Goal: Navigation & Orientation: Find specific page/section

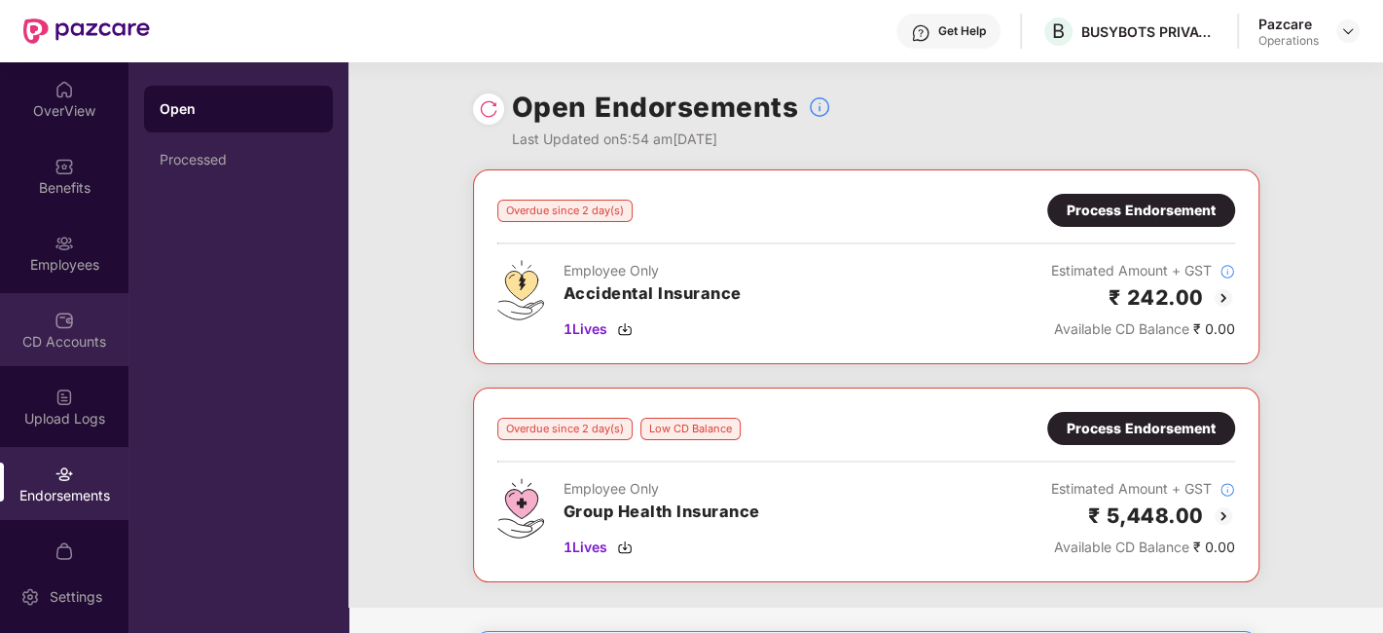
click at [91, 343] on div "CD Accounts" at bounding box center [64, 341] width 128 height 19
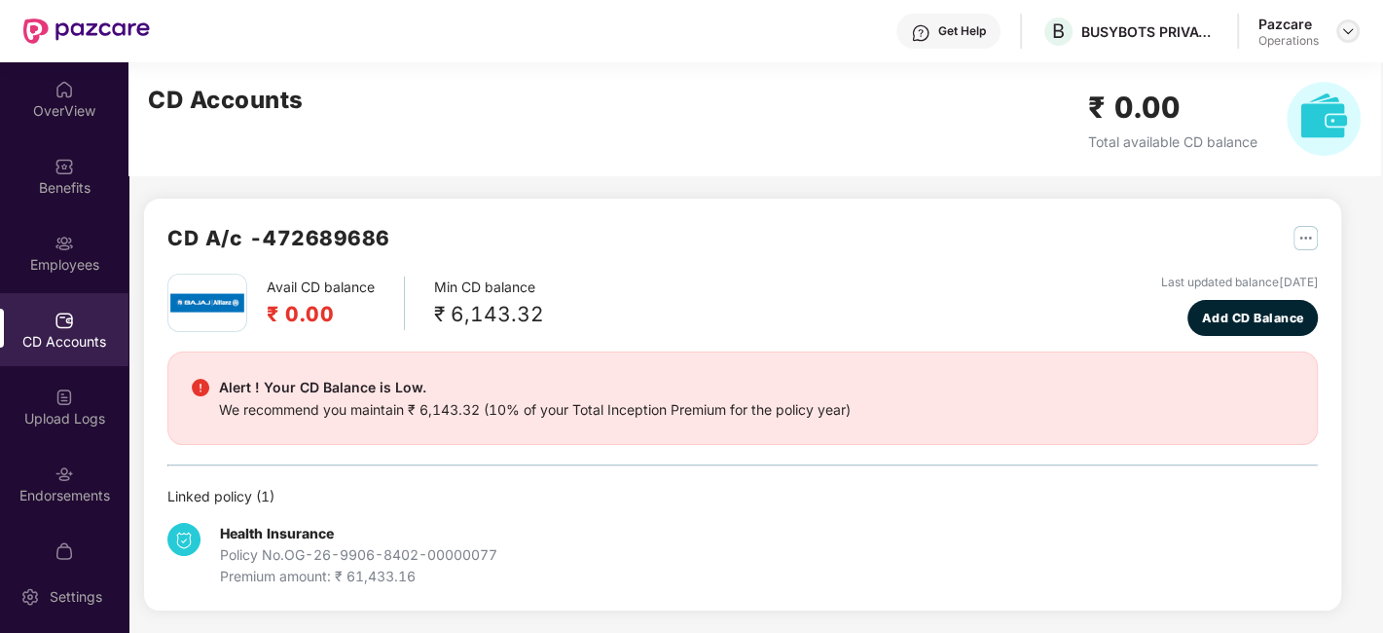
click at [1359, 31] on div at bounding box center [1347, 30] width 23 height 23
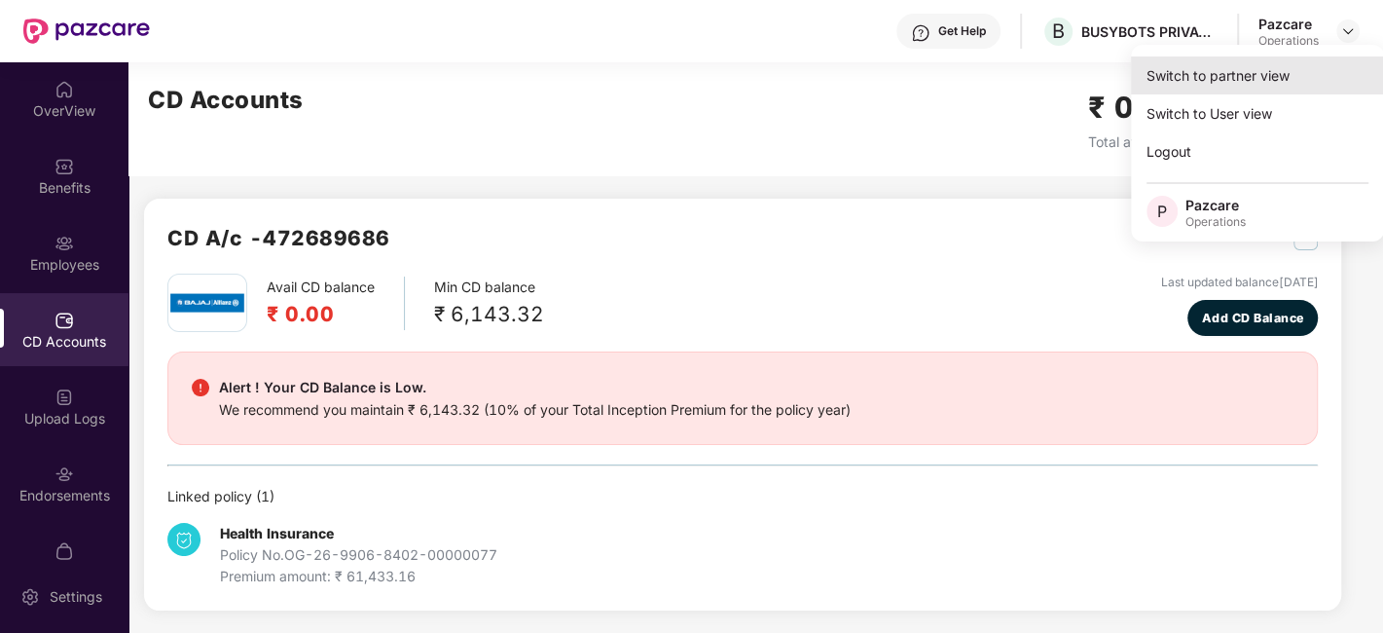
click at [1249, 71] on div "Switch to partner view" at bounding box center [1257, 75] width 253 height 38
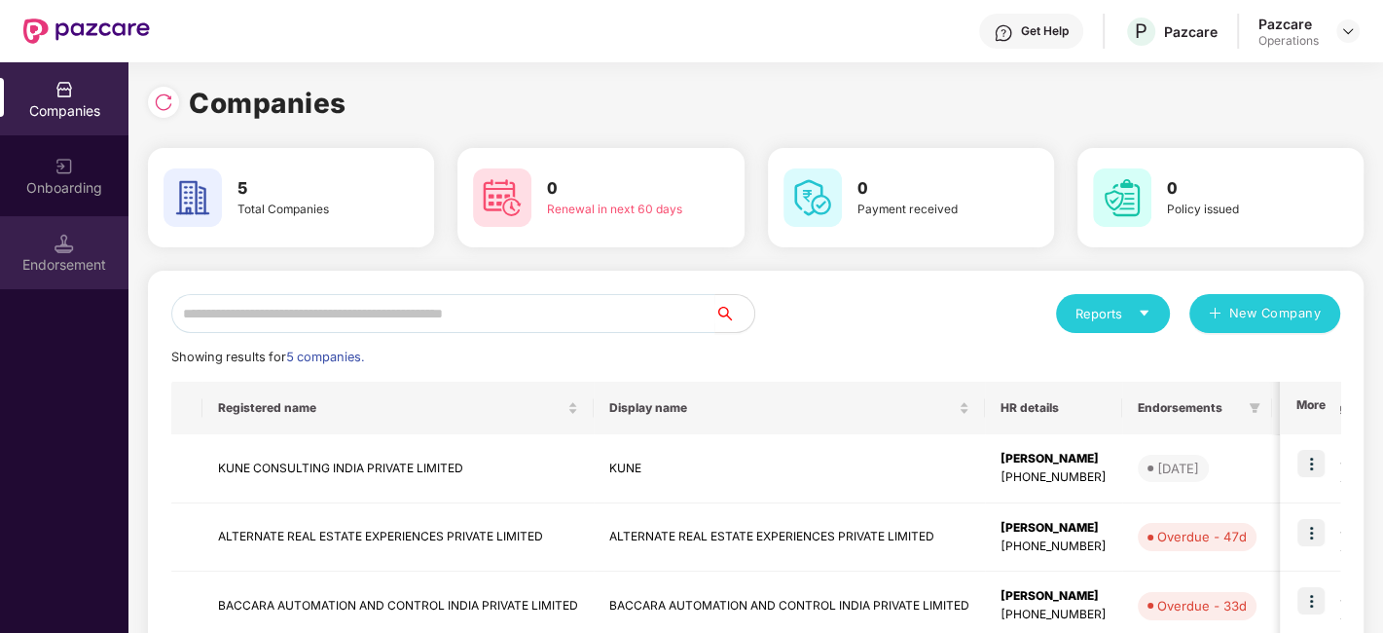
click at [50, 260] on div "Endorsement" at bounding box center [64, 264] width 128 height 19
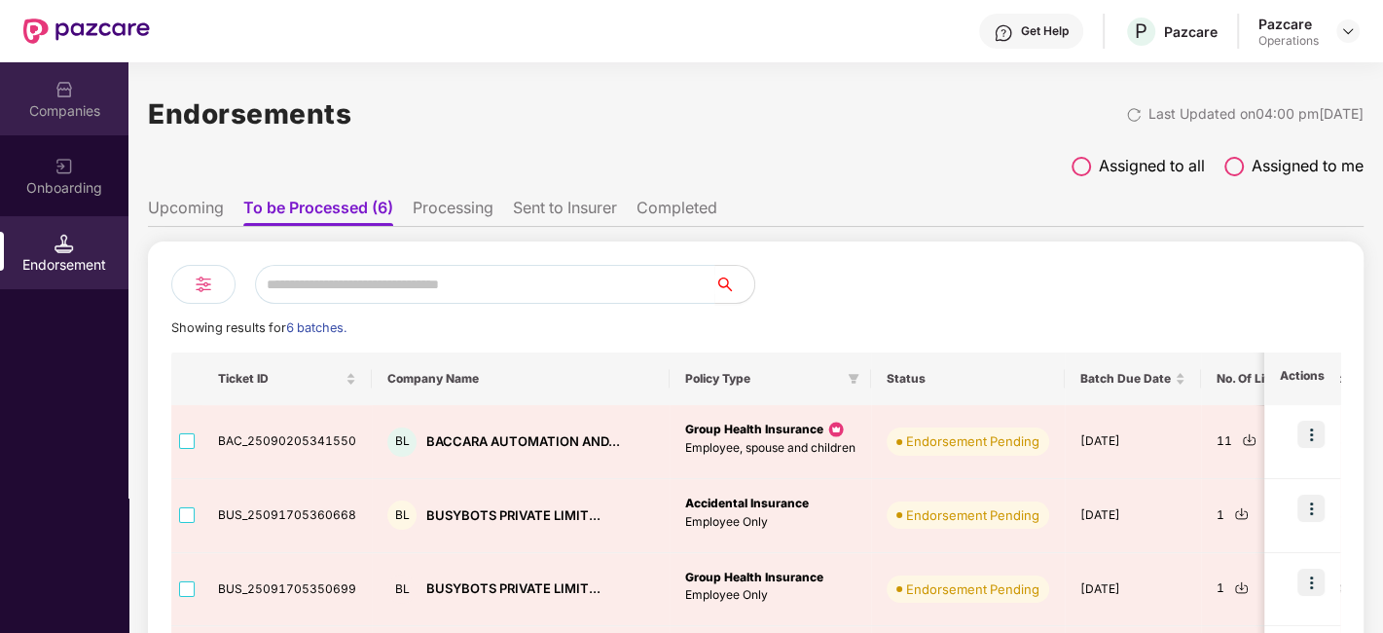
click at [114, 121] on div "Companies" at bounding box center [64, 98] width 128 height 73
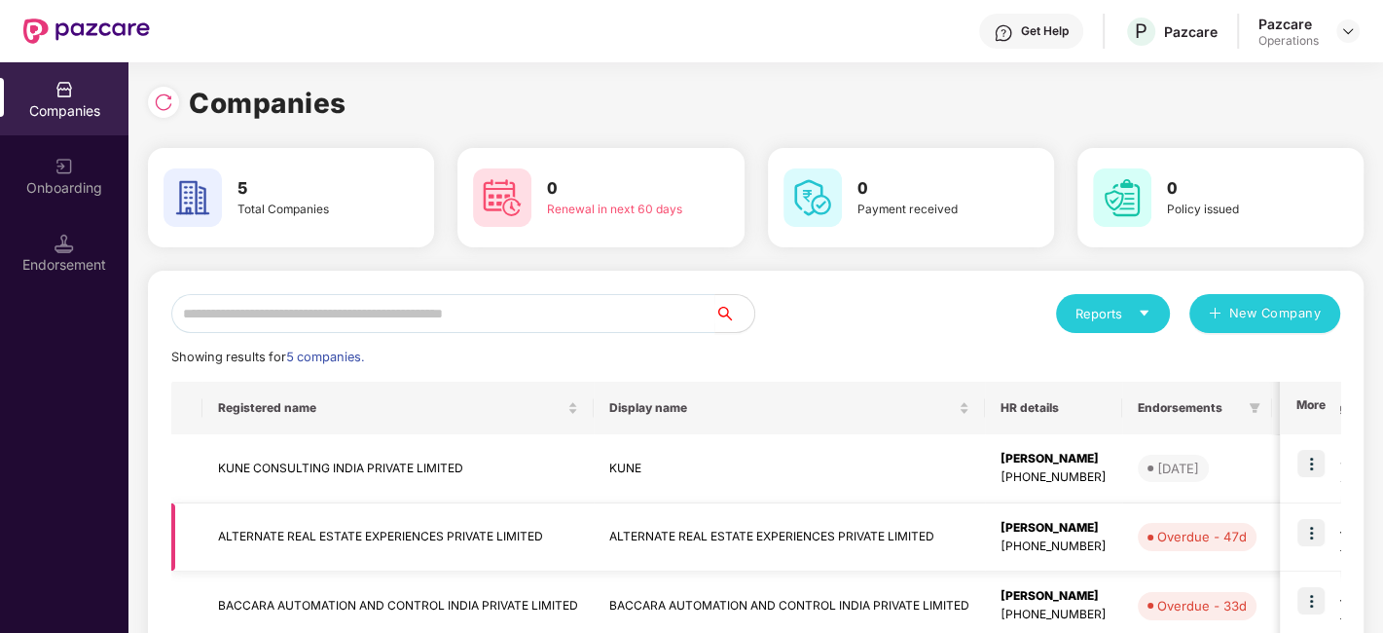
click at [1318, 542] on img at bounding box center [1310, 532] width 27 height 27
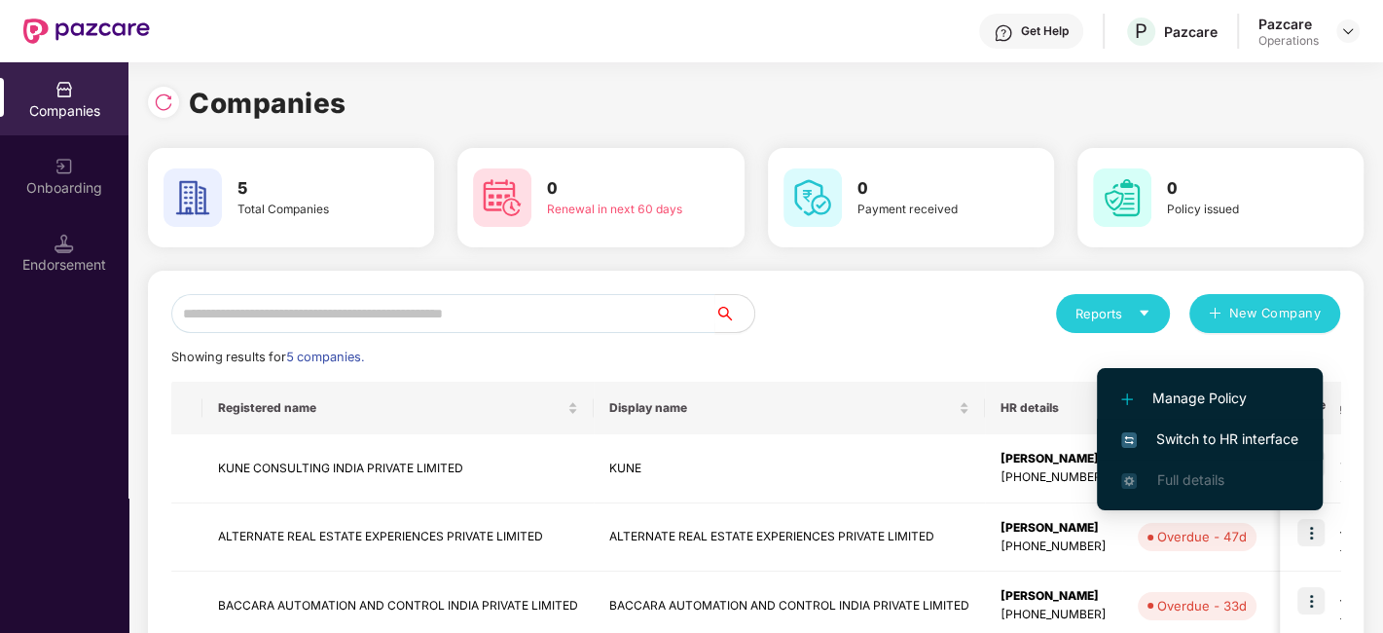
click at [1276, 429] on span "Switch to HR interface" at bounding box center [1209, 438] width 177 height 21
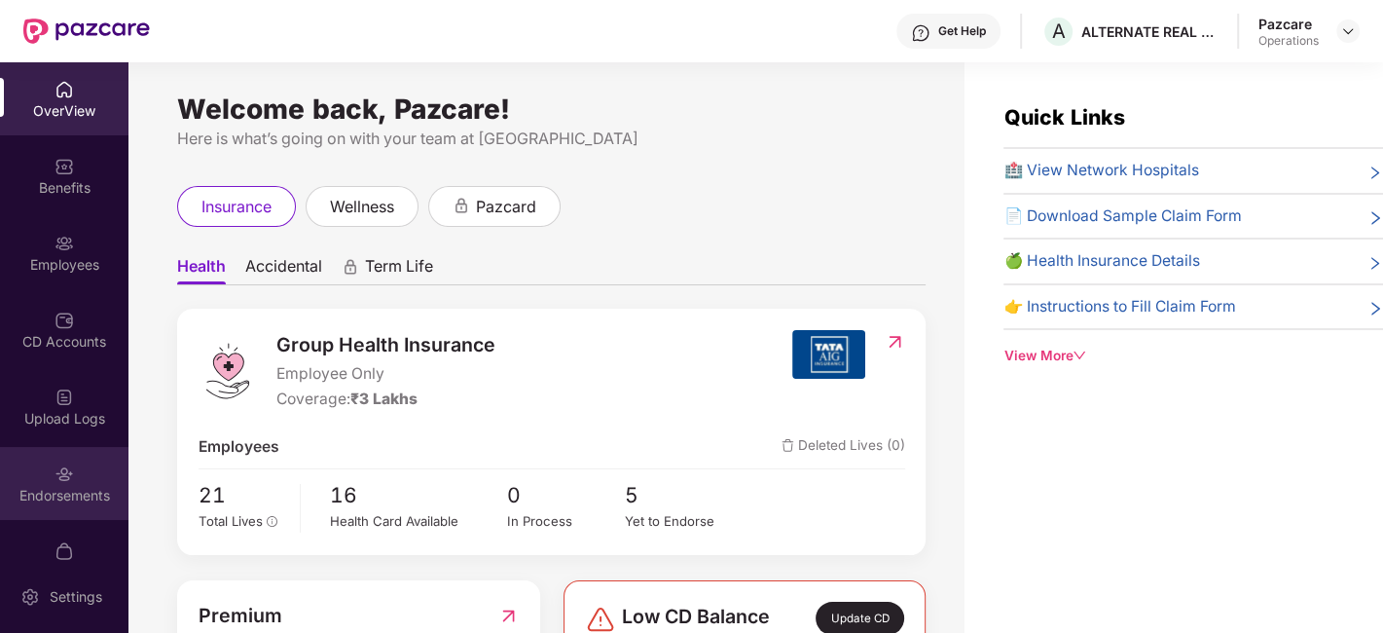
click at [32, 482] on div "Endorsements" at bounding box center [64, 483] width 128 height 73
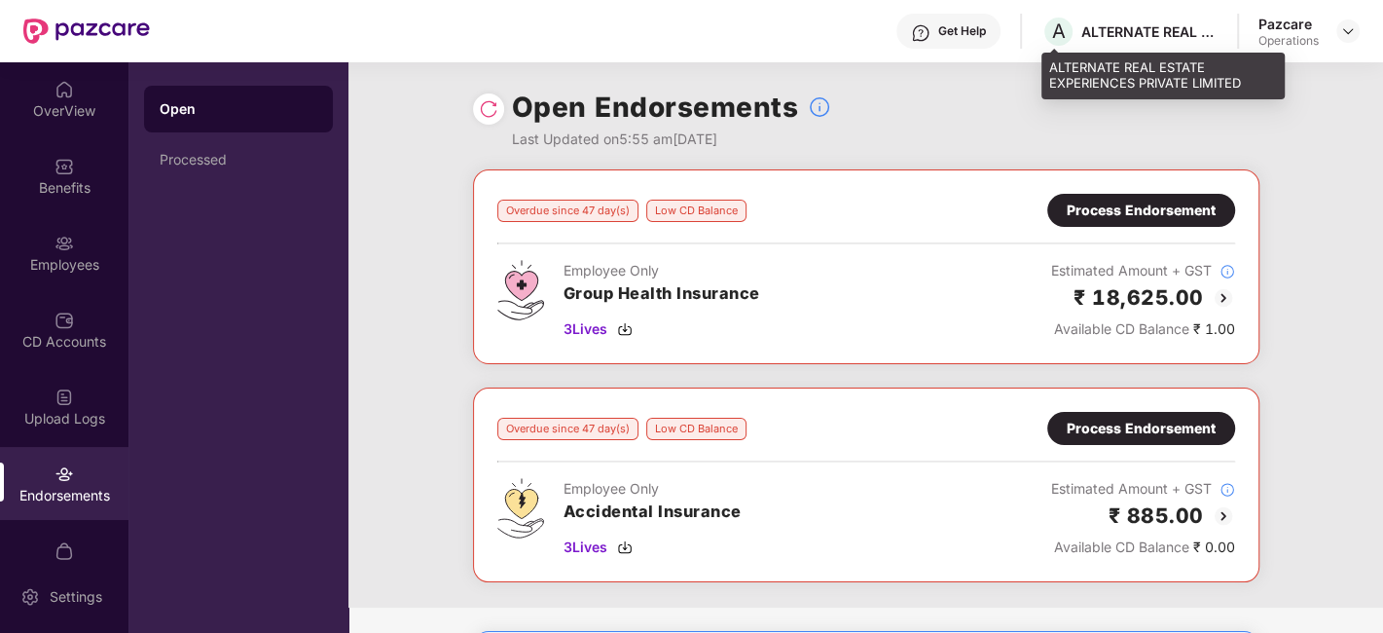
click at [1148, 28] on div "ALTERNATE REAL ESTATE EXPERIENCES PRIVATE LIMITED" at bounding box center [1149, 31] width 136 height 18
click at [1135, 28] on div "ALTERNATE REAL ESTATE EXPERIENCES PRIVATE LIMITED" at bounding box center [1149, 31] width 136 height 18
